Goal: Complete application form: Complete application form

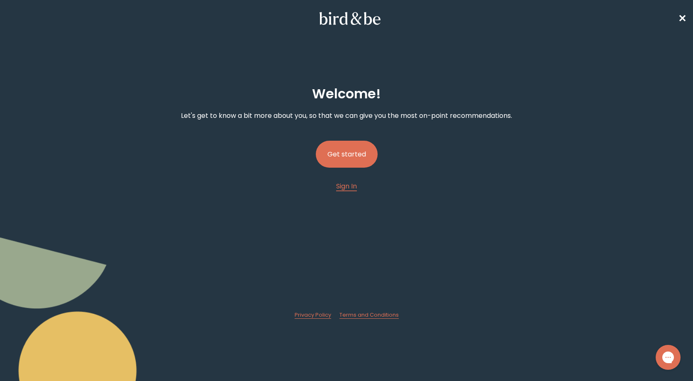
click at [350, 168] on button "Get started" at bounding box center [347, 154] width 62 height 27
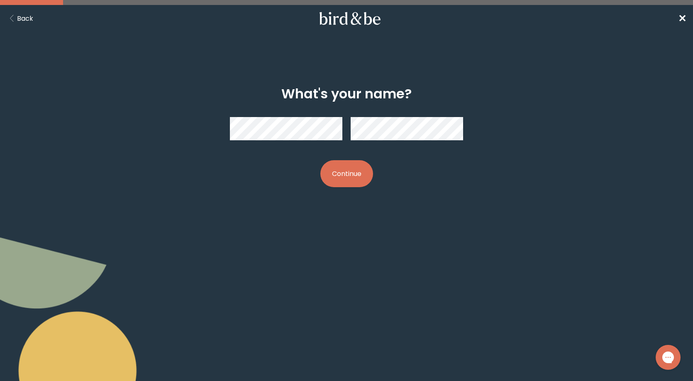
click at [350, 173] on button "Continue" at bounding box center [346, 173] width 53 height 27
click at [336, 180] on button "Continue" at bounding box center [346, 173] width 53 height 27
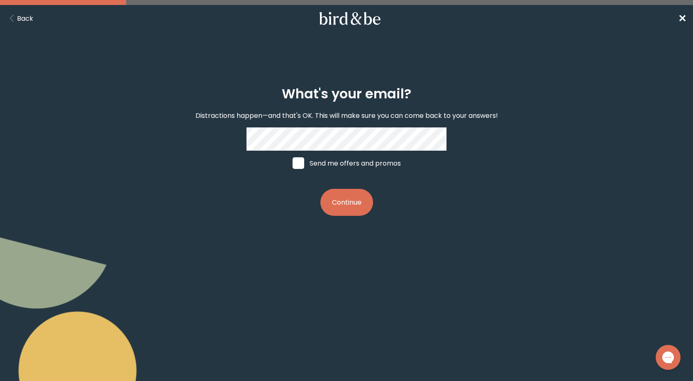
click at [489, 81] on div "What's your email? Distractions happen—and that's OK. This will make sure you c…" at bounding box center [346, 151] width 333 height 156
click at [343, 202] on button "Continue" at bounding box center [346, 202] width 53 height 27
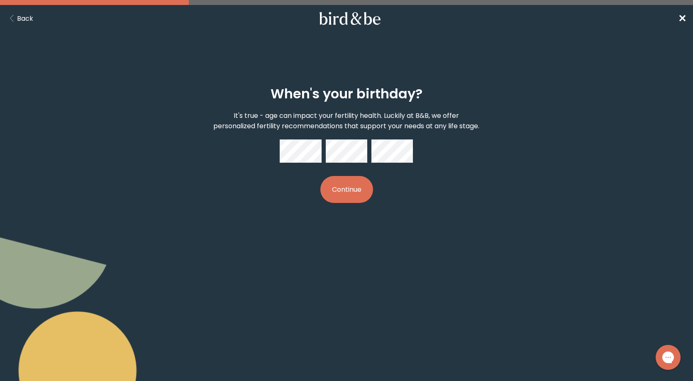
click at [356, 203] on button "Continue" at bounding box center [346, 189] width 53 height 27
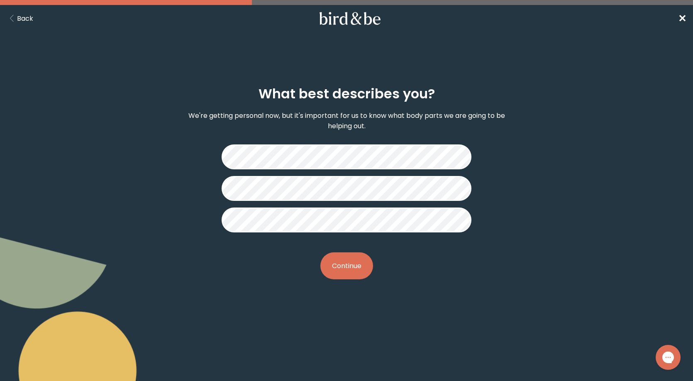
click at [350, 266] on button "Continue" at bounding box center [346, 265] width 53 height 27
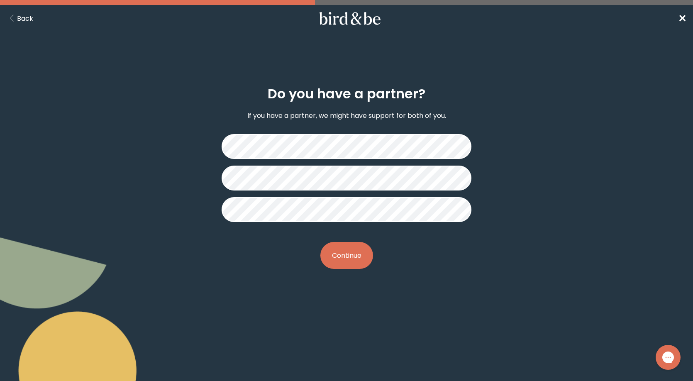
click at [357, 250] on button "Continue" at bounding box center [346, 255] width 53 height 27
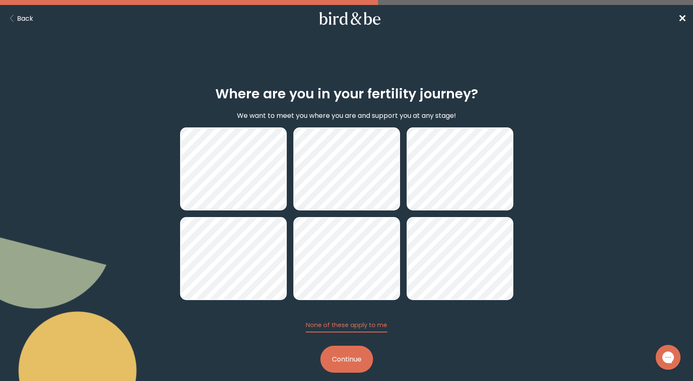
click at [348, 357] on button "Continue" at bounding box center [346, 358] width 53 height 27
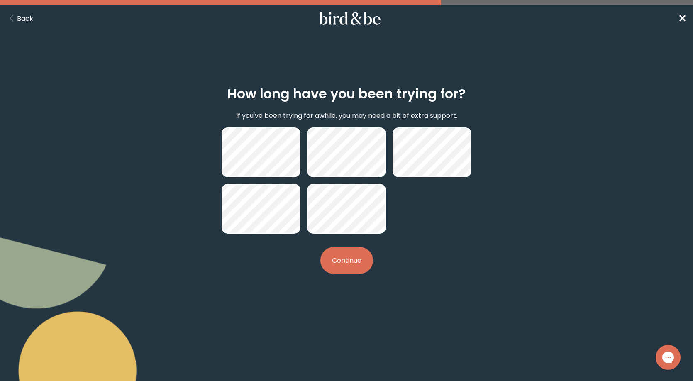
click at [344, 264] on button "Continue" at bounding box center [346, 260] width 53 height 27
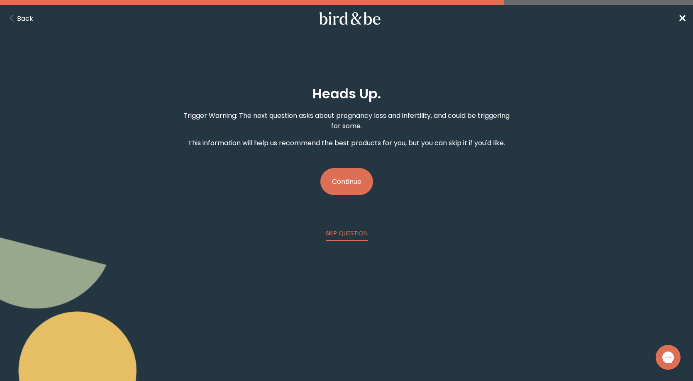
click at [337, 175] on button "Continue" at bounding box center [346, 181] width 53 height 27
